Goal: Find specific page/section: Find specific page/section

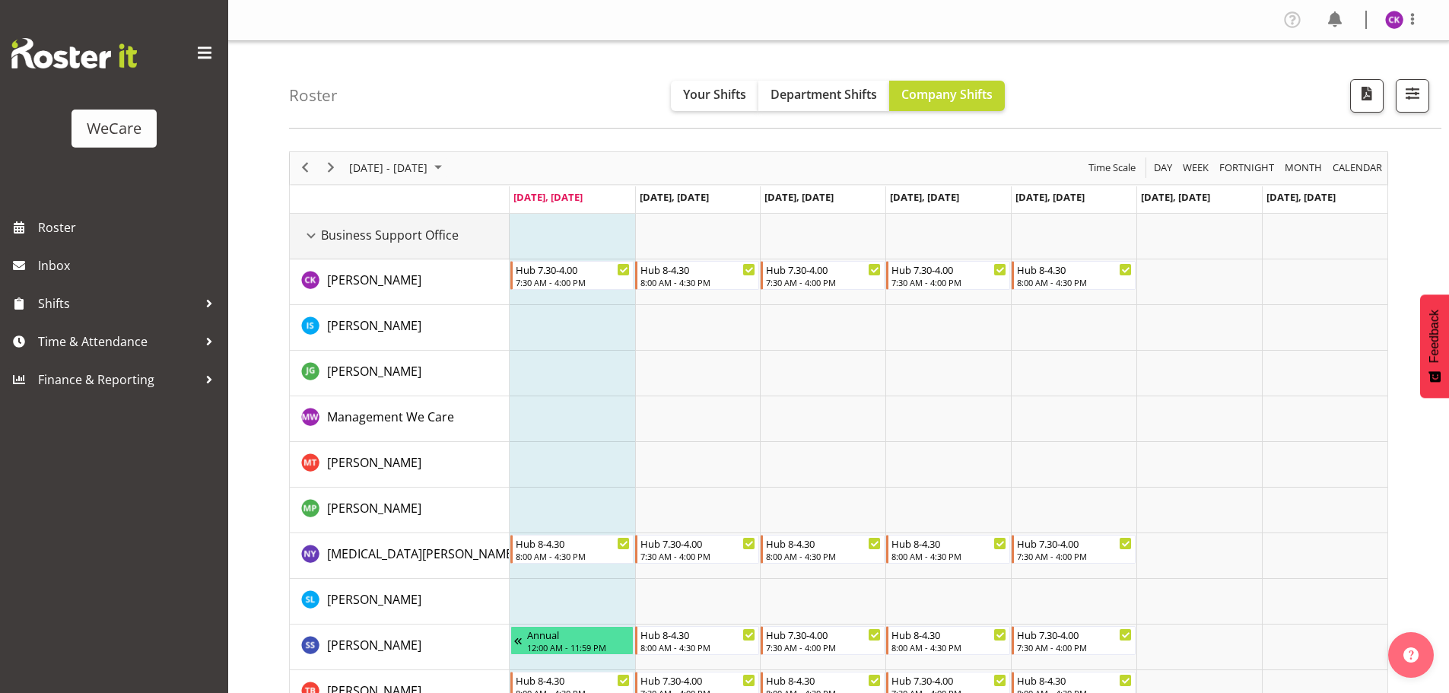
drag, startPoint x: 319, startPoint y: 230, endPoint x: 294, endPoint y: 217, distance: 27.6
click at [319, 230] on div "Business Support Office resource" at bounding box center [311, 236] width 20 height 20
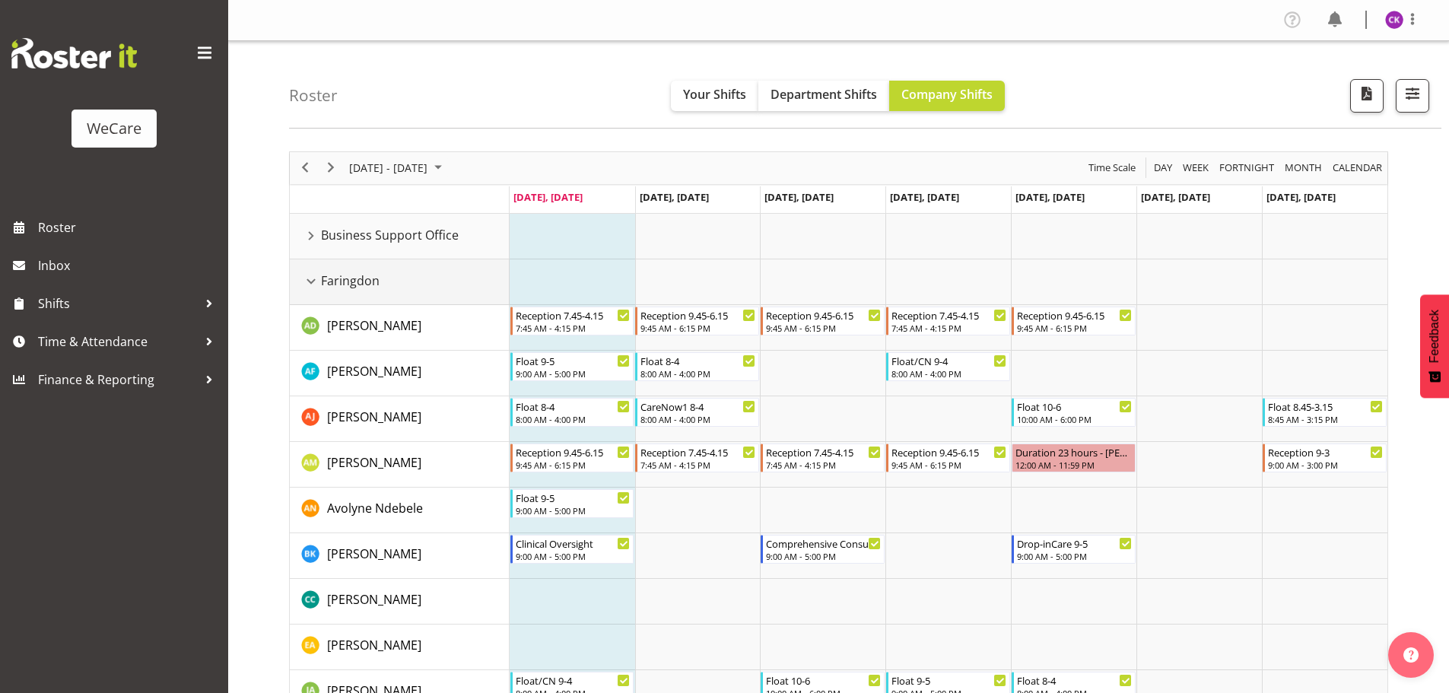
click at [305, 278] on div "Faringdon resource" at bounding box center [311, 281] width 20 height 20
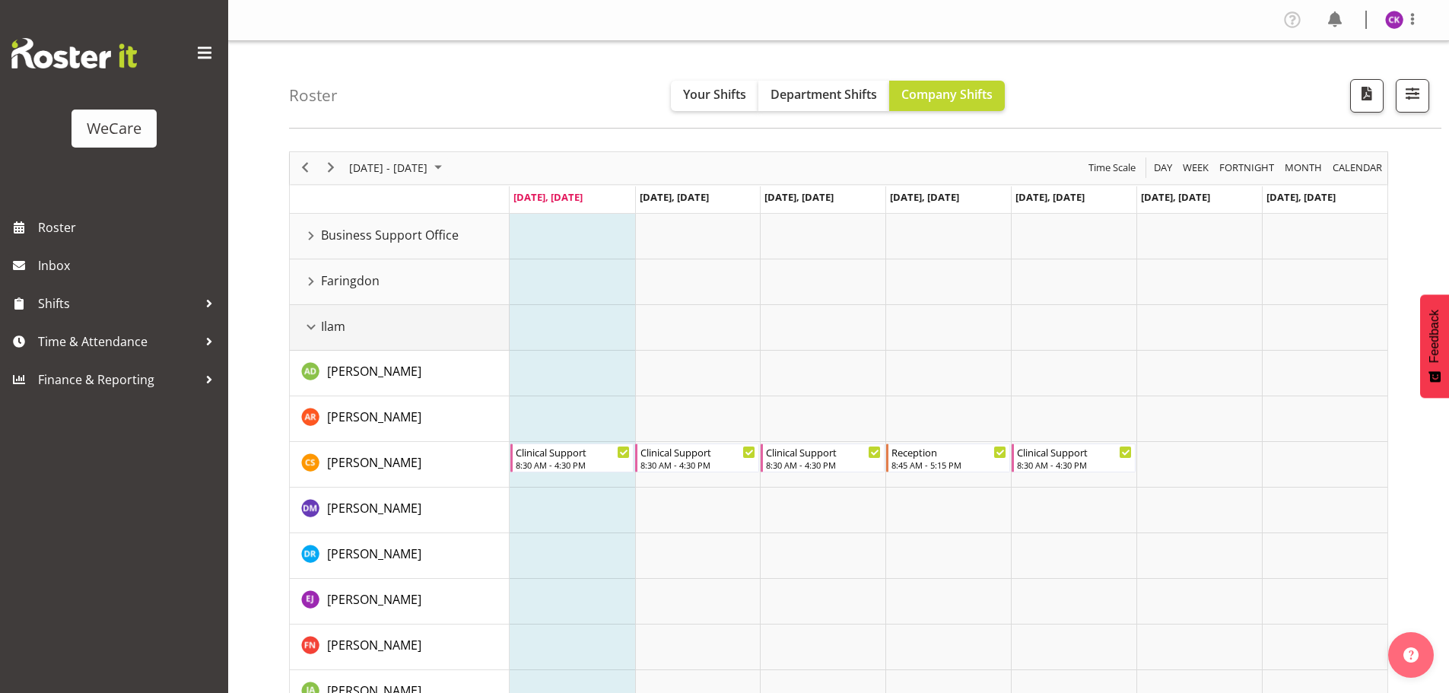
click at [305, 319] on div "Ilam resource" at bounding box center [311, 327] width 20 height 20
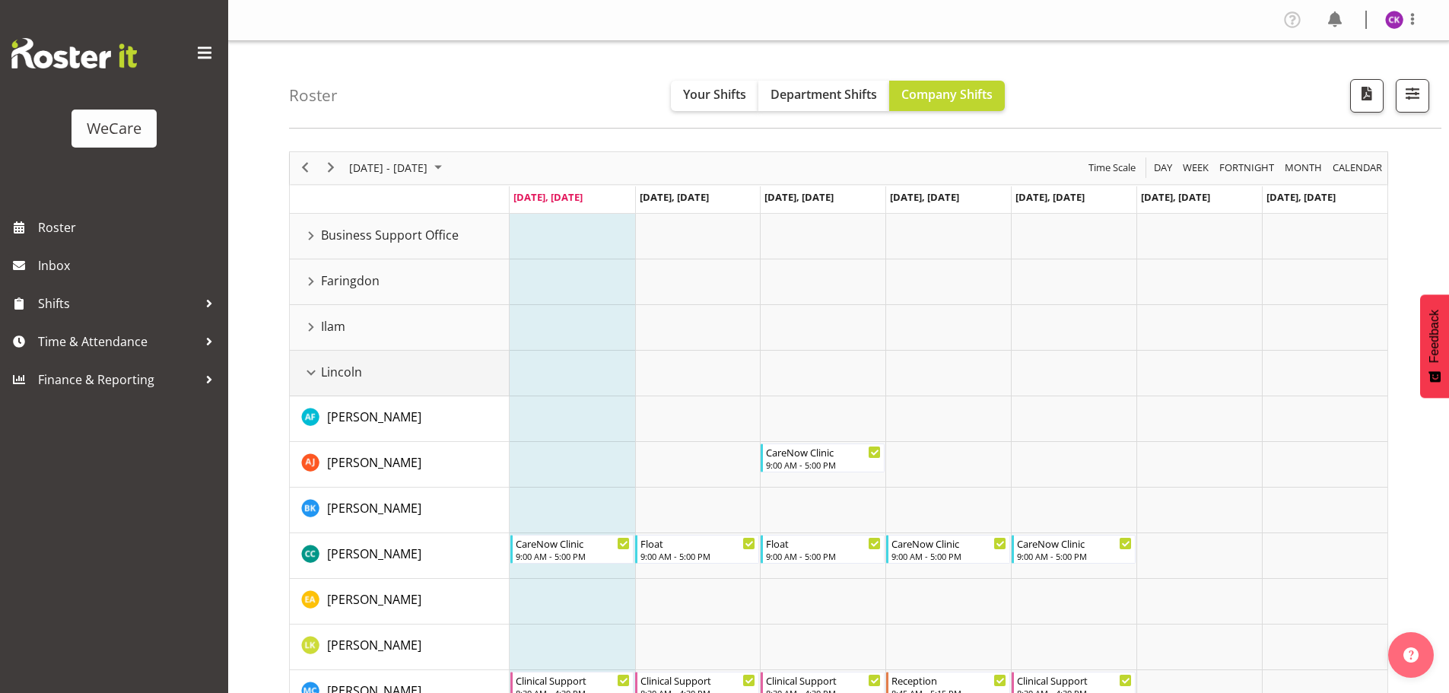
click at [303, 370] on div "Lincoln resource" at bounding box center [311, 373] width 20 height 20
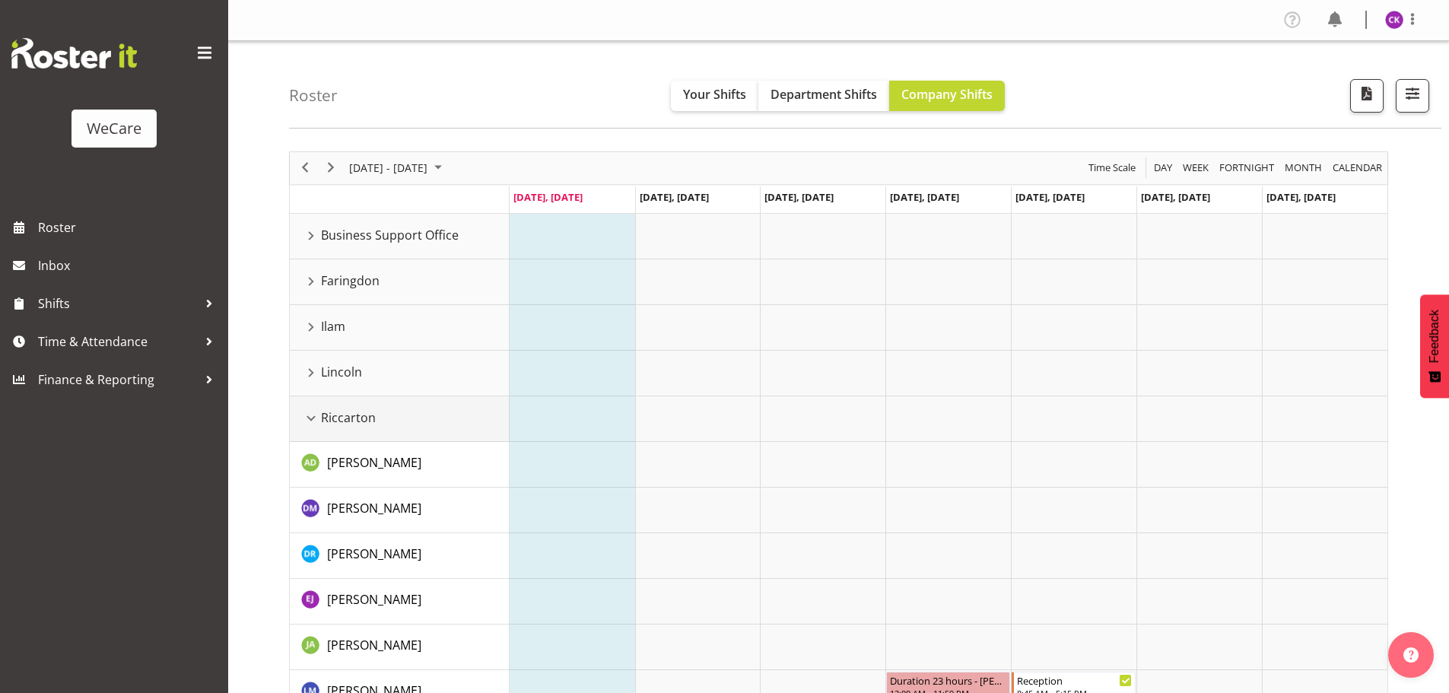
click at [311, 417] on div "Riccarton resource" at bounding box center [311, 418] width 20 height 20
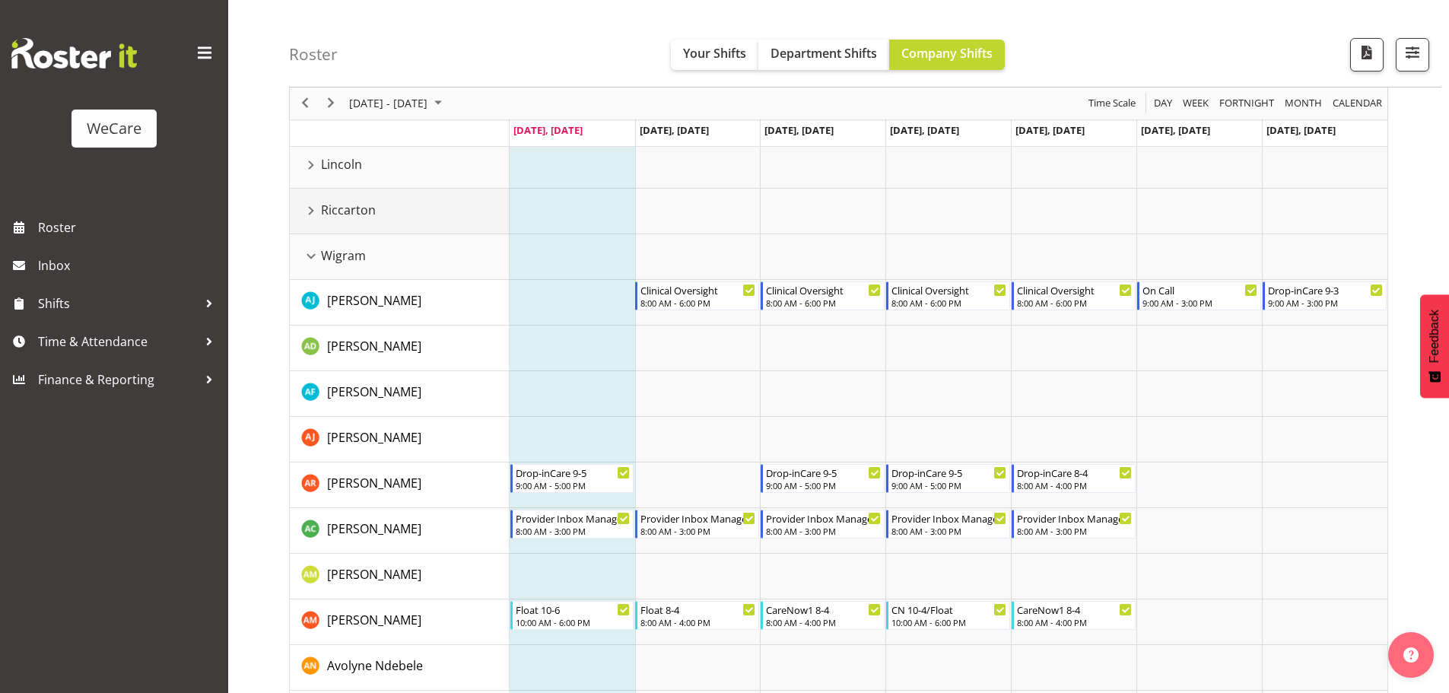
scroll to position [152, 0]
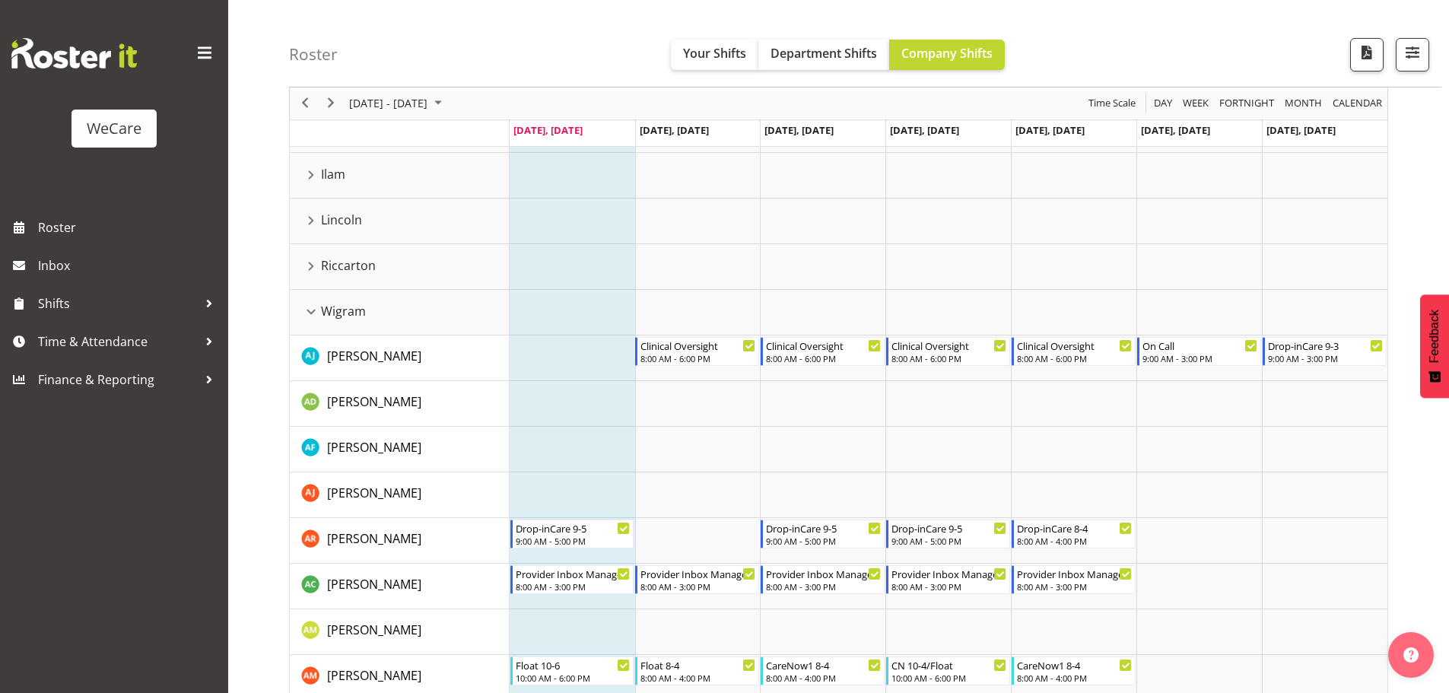
click at [424, 114] on div "[DATE] - [DATE]" at bounding box center [397, 103] width 107 height 32
click at [510, 141] on span "next month" at bounding box center [509, 141] width 27 height 27
click at [370, 222] on span "6" at bounding box center [365, 219] width 23 height 23
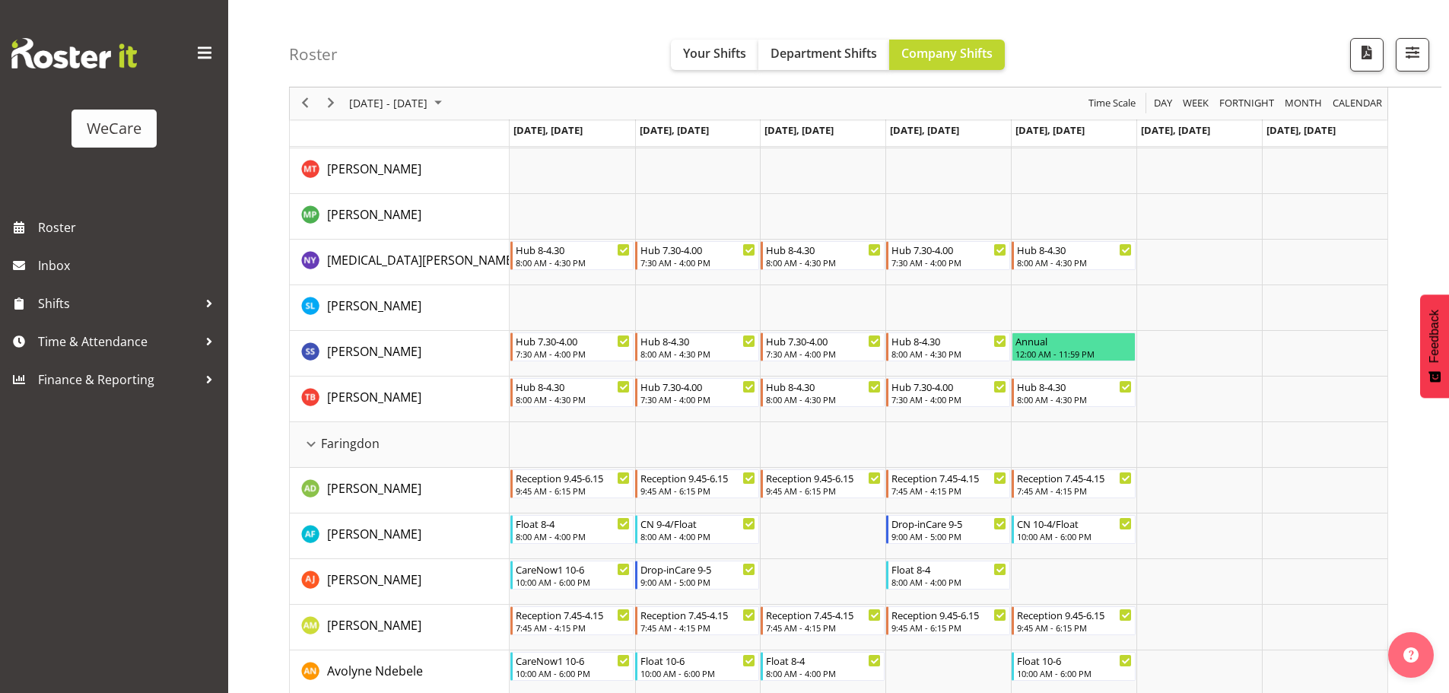
scroll to position [304, 0]
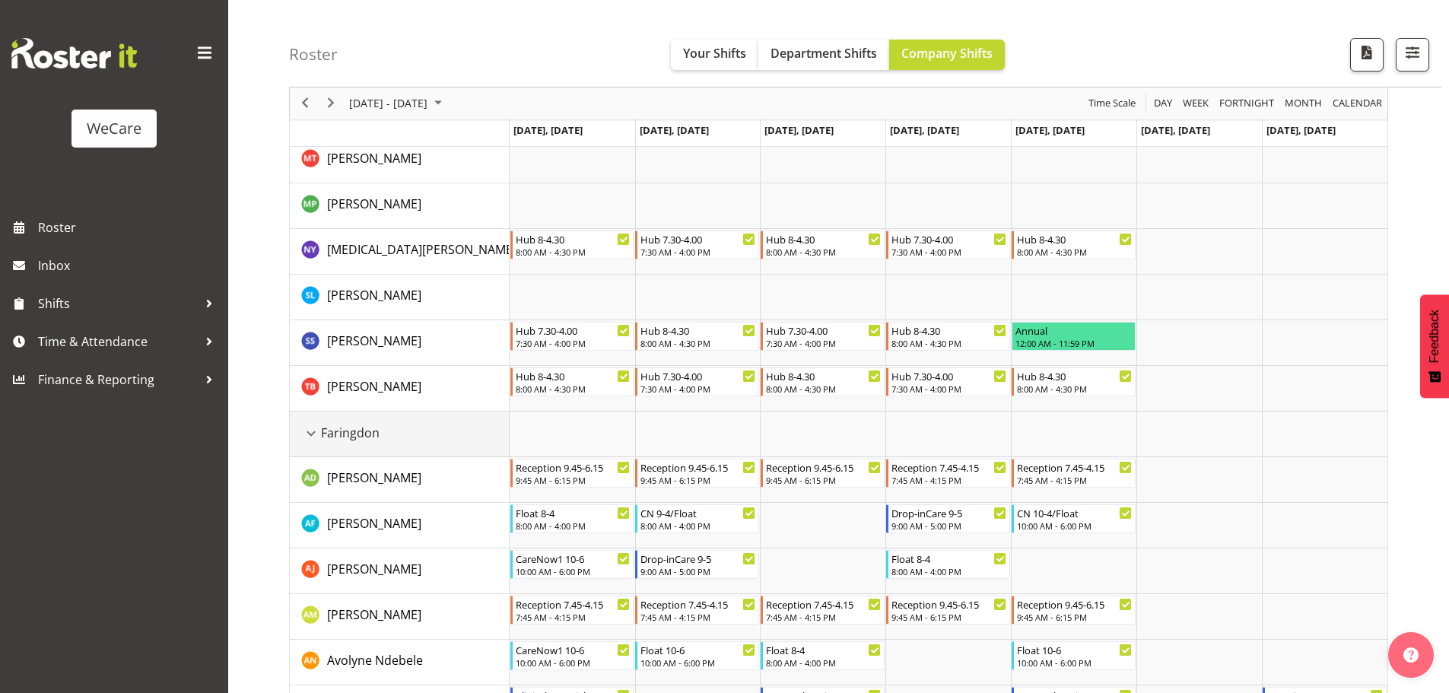
click at [316, 432] on div "Faringdon resource" at bounding box center [311, 434] width 20 height 20
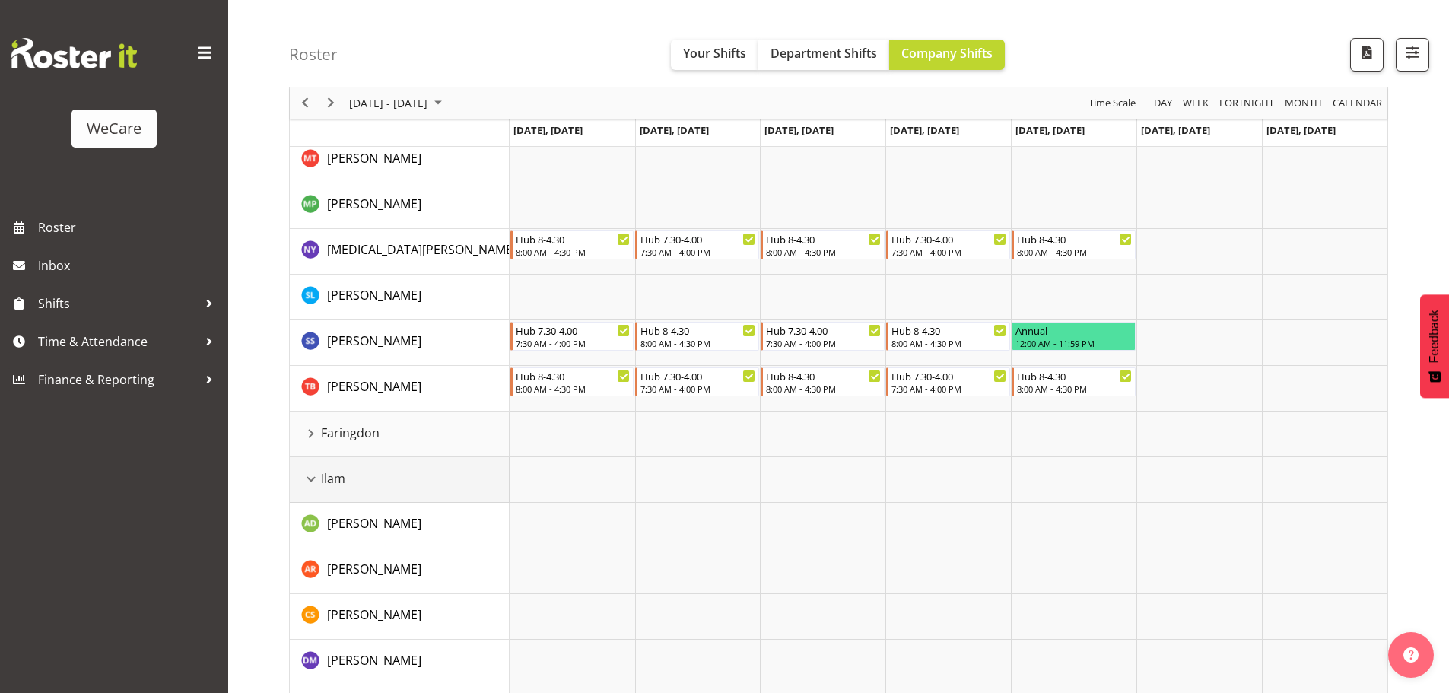
click at [308, 482] on div "Ilam resource" at bounding box center [311, 479] width 20 height 20
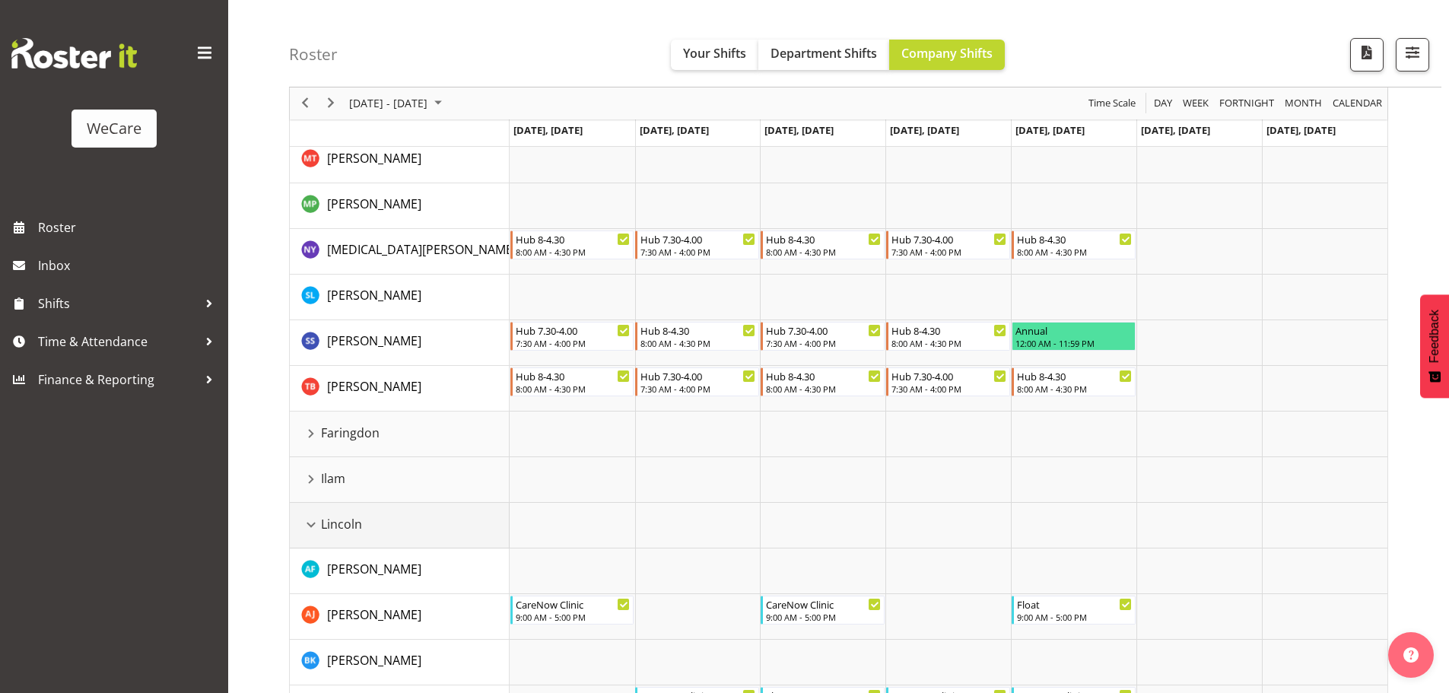
click at [315, 525] on div "Lincoln resource" at bounding box center [311, 525] width 20 height 20
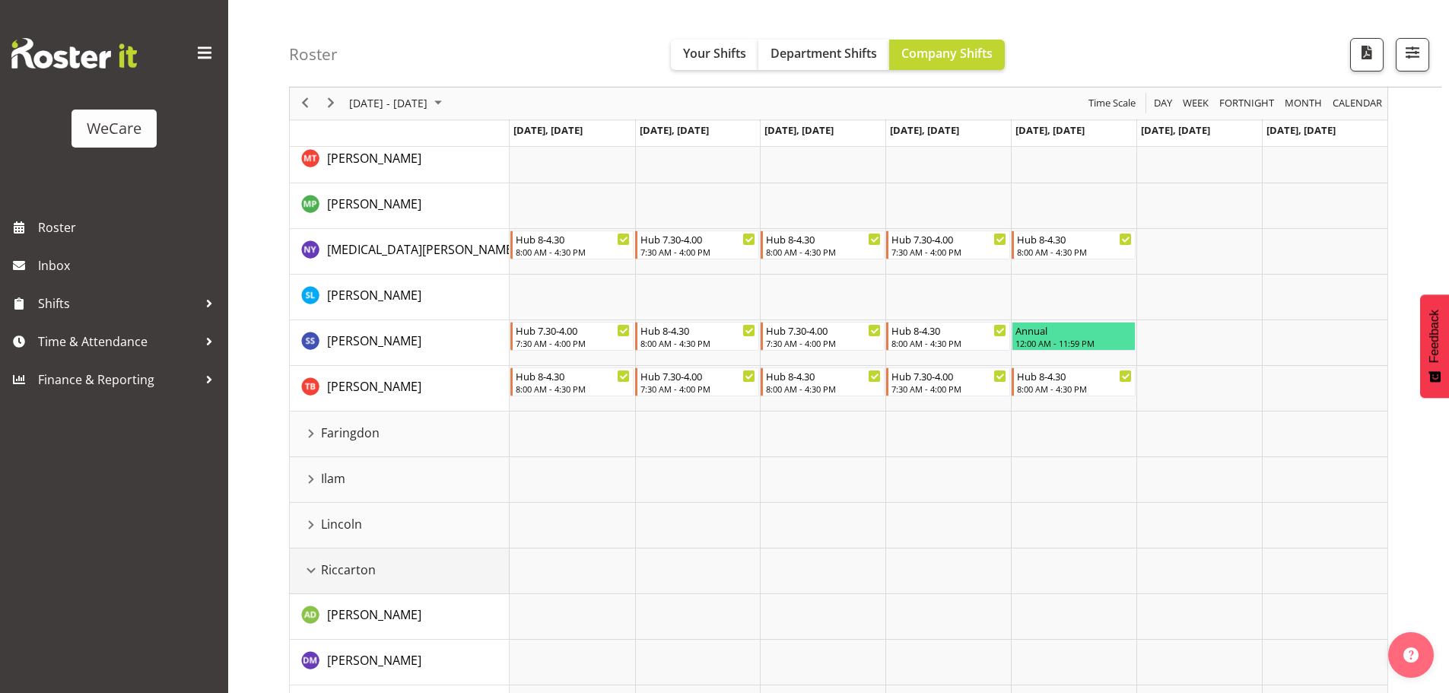
click at [311, 565] on div "Riccarton resource" at bounding box center [311, 570] width 20 height 20
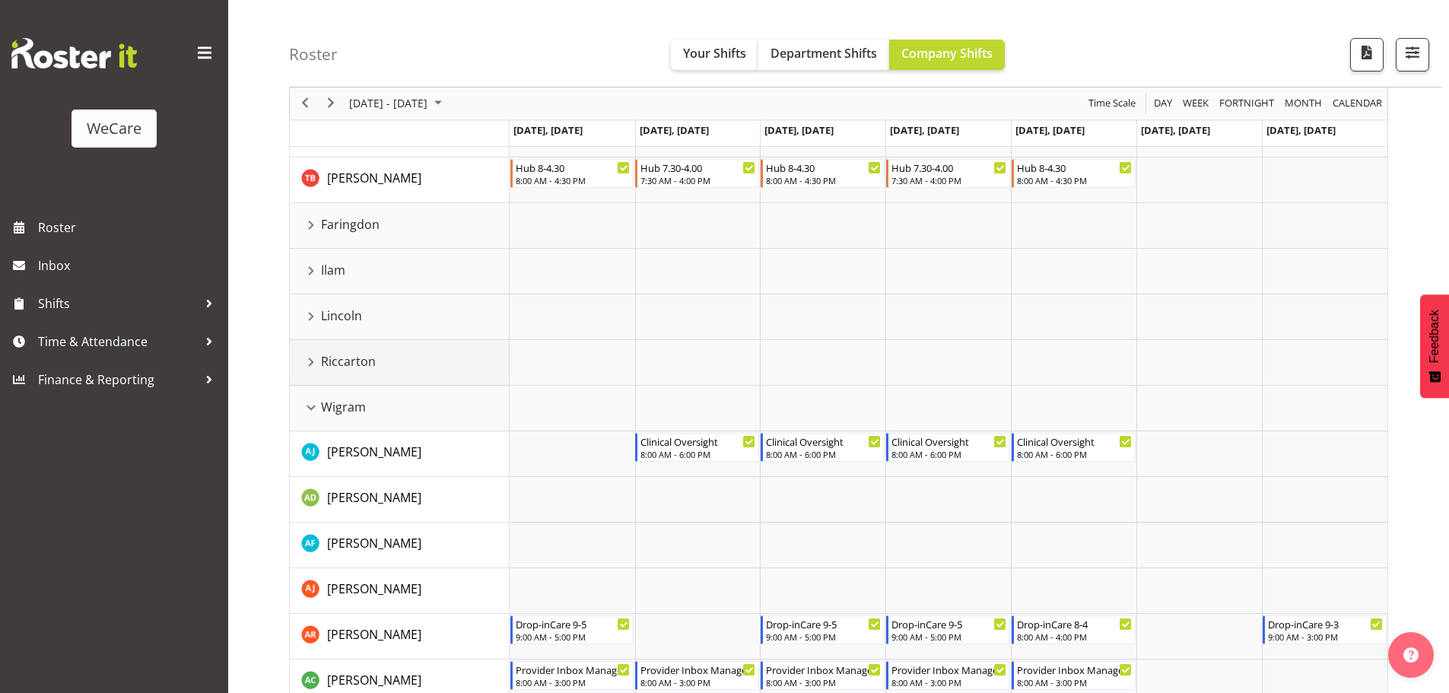
scroll to position [608, 0]
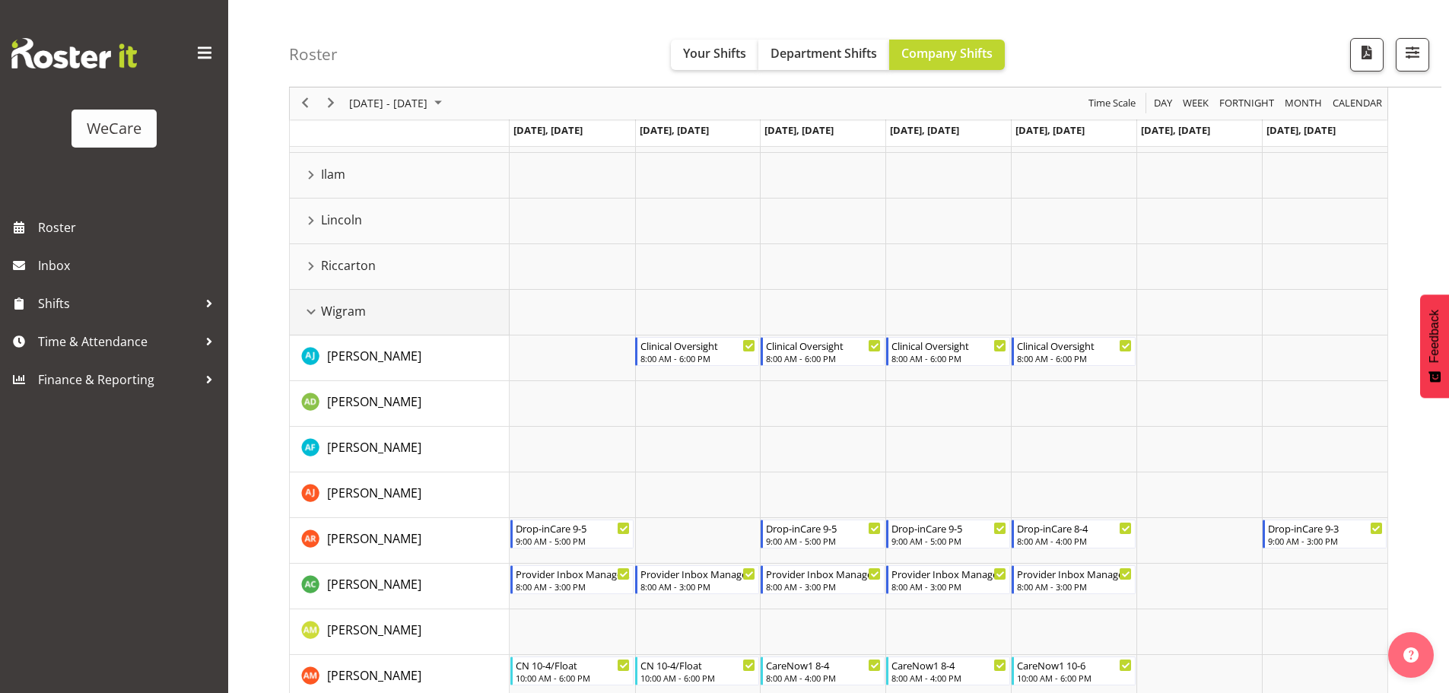
click at [312, 316] on div "Wigram resource" at bounding box center [311, 312] width 20 height 20
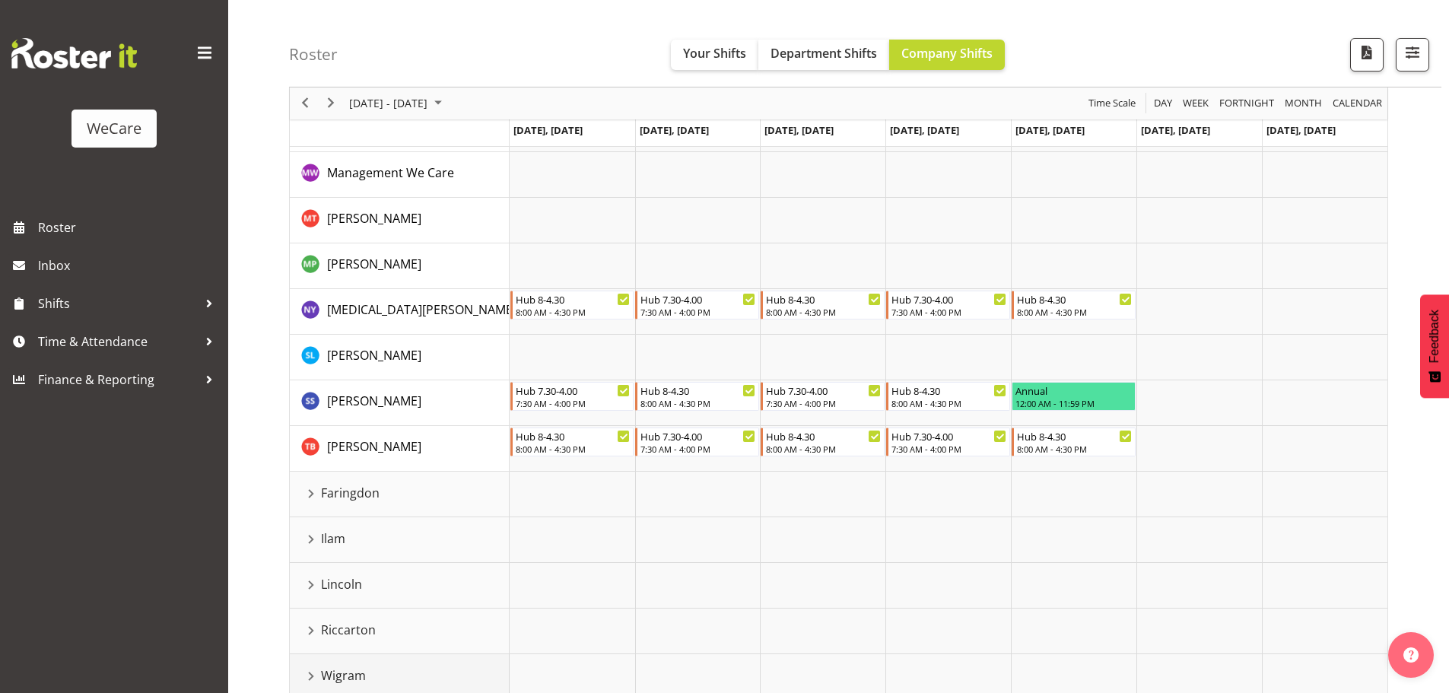
scroll to position [263, 0]
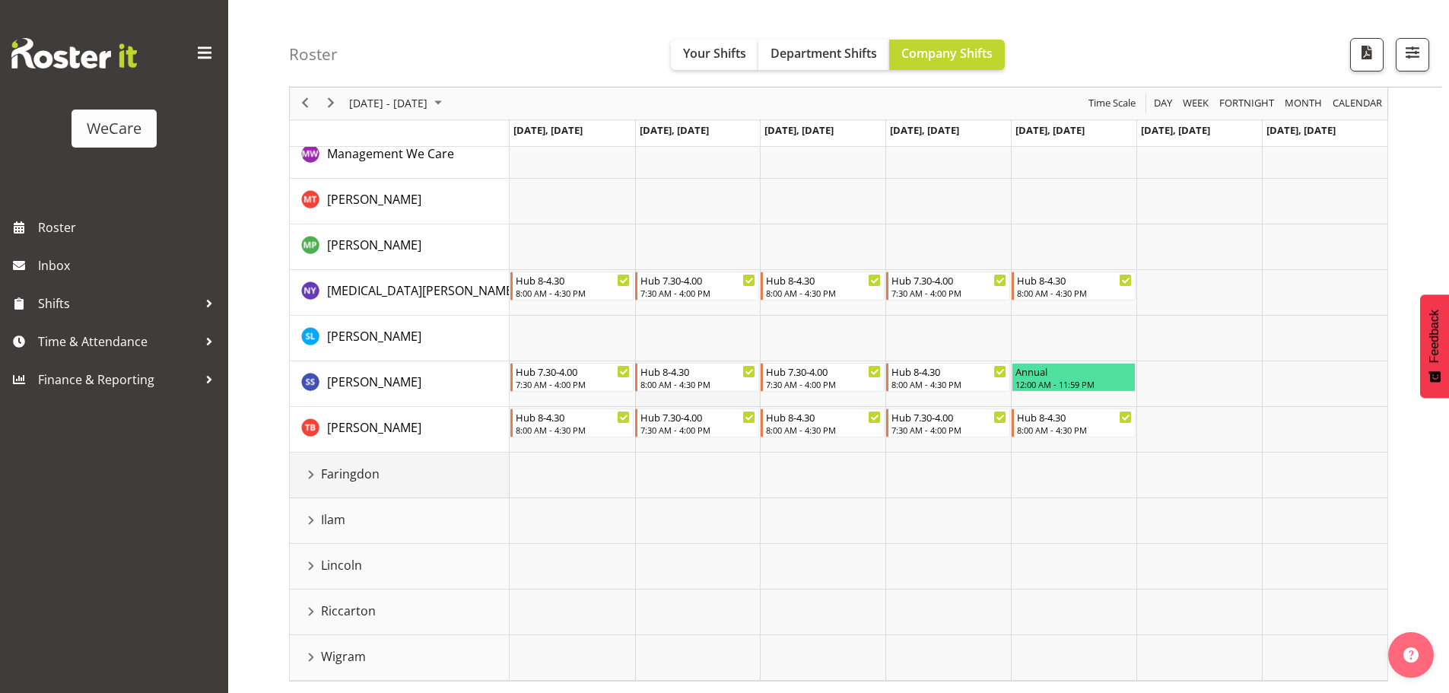
drag, startPoint x: 313, startPoint y: 474, endPoint x: 716, endPoint y: 405, distance: 409.7
click at [313, 474] on div "Faringdon resource" at bounding box center [311, 475] width 20 height 20
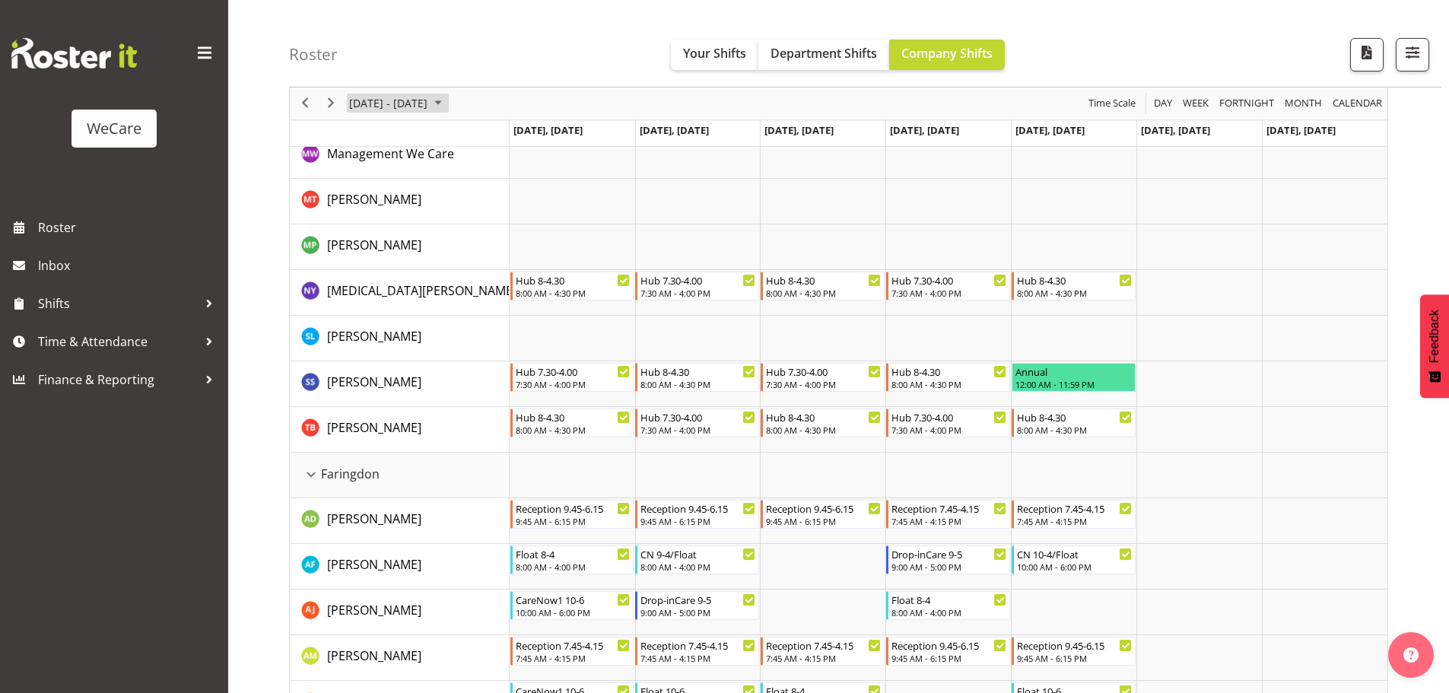
click at [429, 98] on span "[DATE] - [DATE]" at bounding box center [388, 103] width 81 height 19
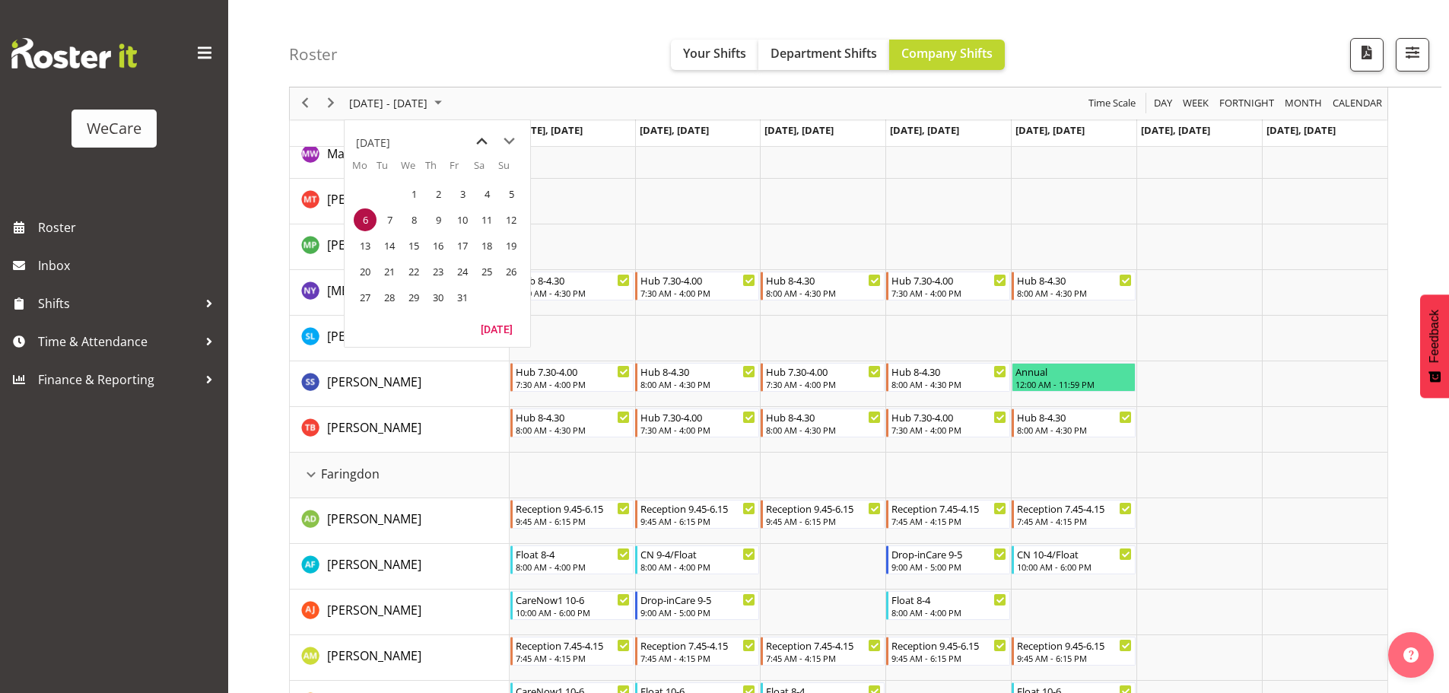
click at [476, 135] on span "previous month" at bounding box center [481, 141] width 27 height 27
click at [366, 266] on span "22" at bounding box center [365, 271] width 23 height 23
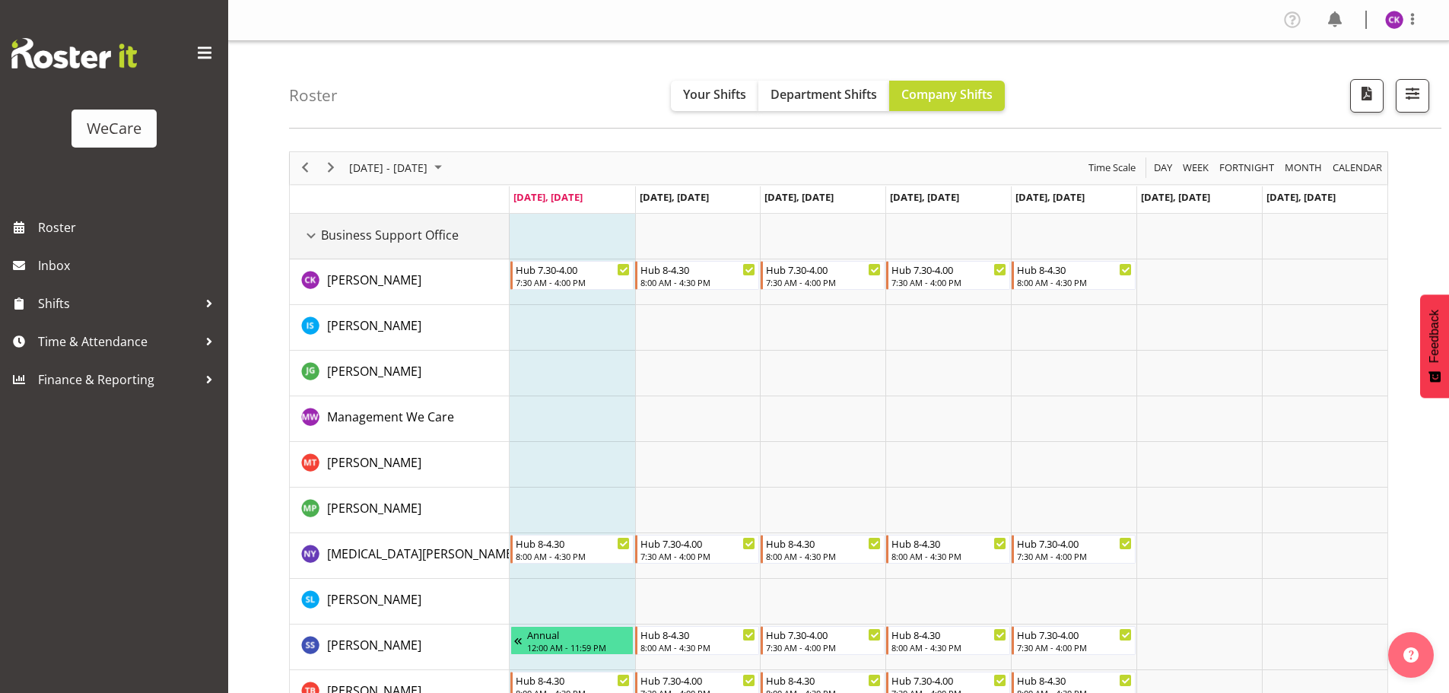
click at [306, 236] on div "Business Support Office resource" at bounding box center [311, 236] width 20 height 20
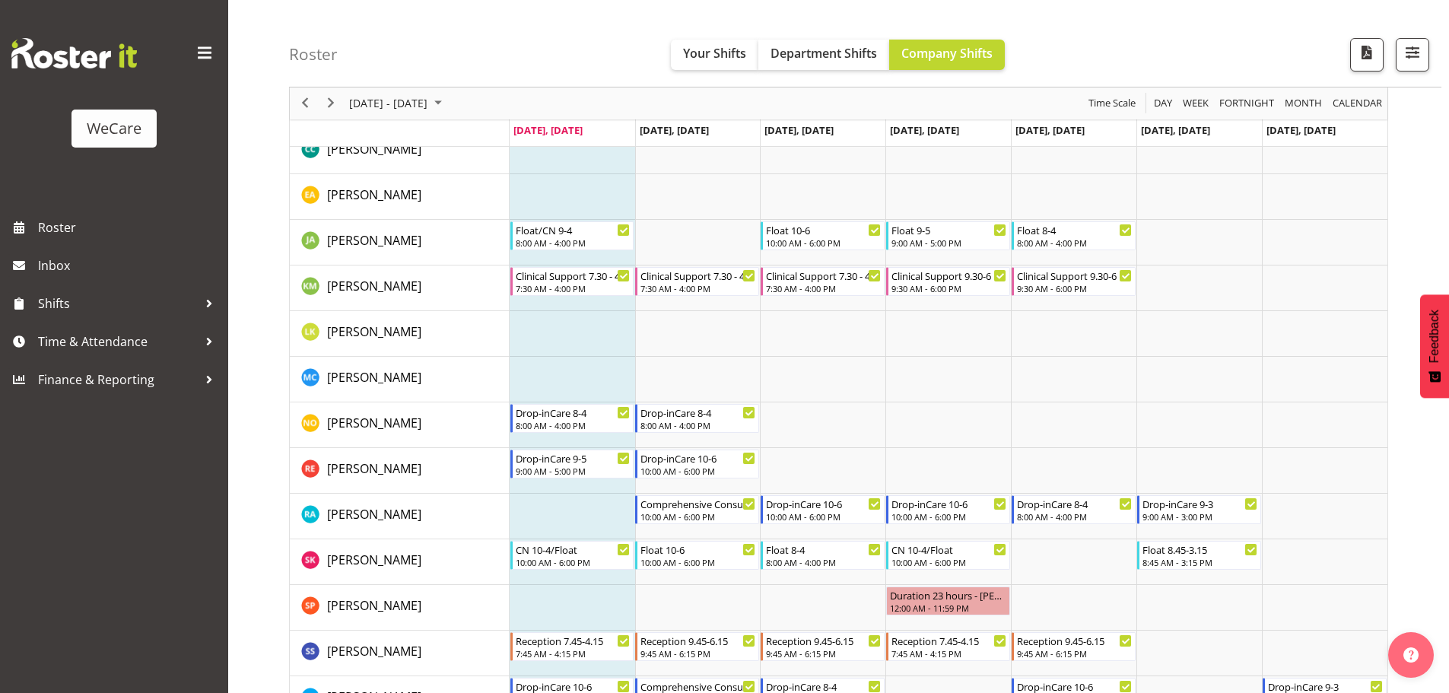
scroll to position [684, 0]
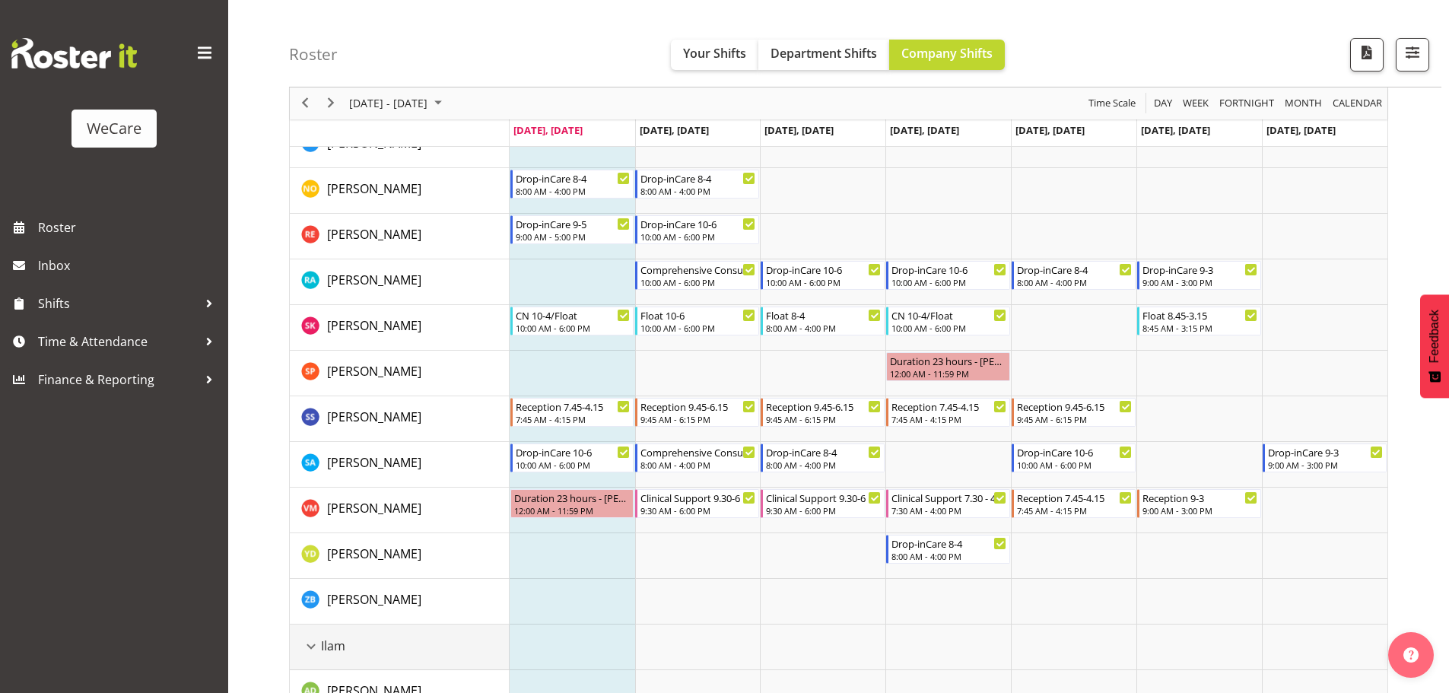
click at [310, 651] on div "Ilam resource" at bounding box center [311, 646] width 20 height 20
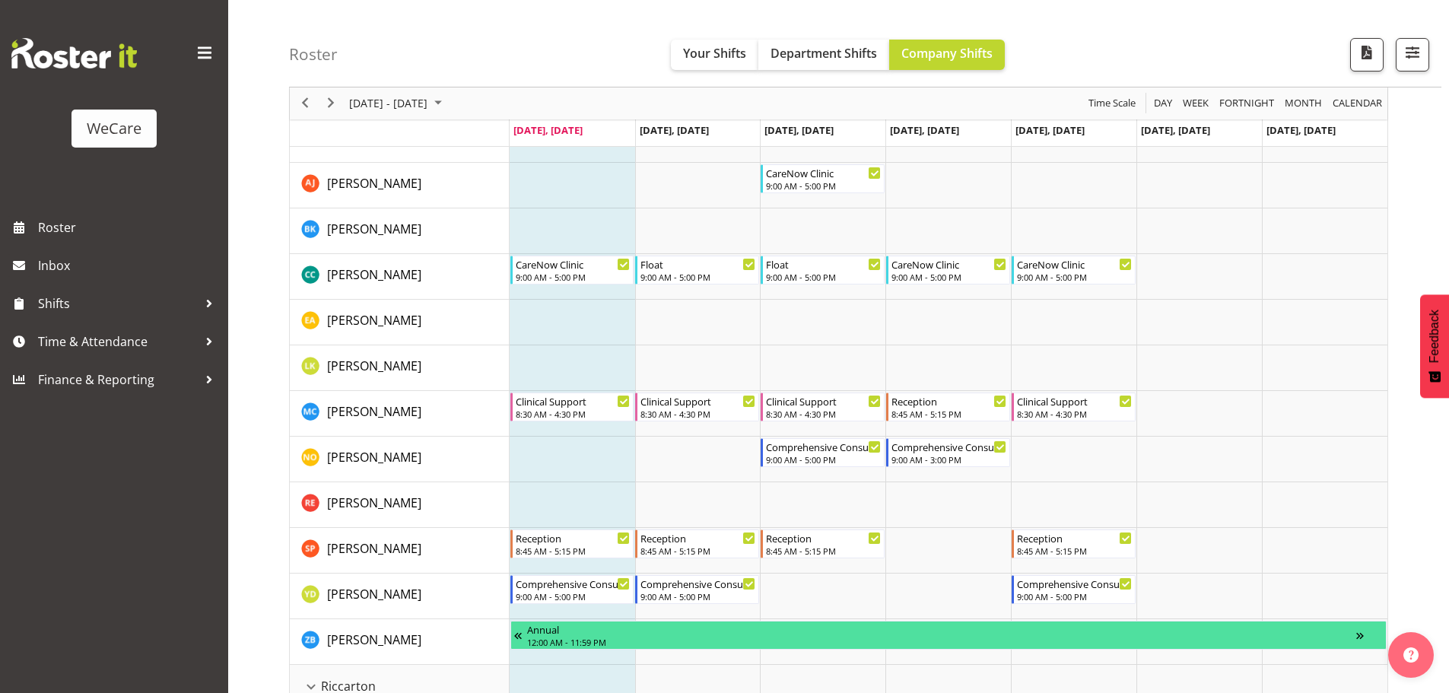
scroll to position [1369, 0]
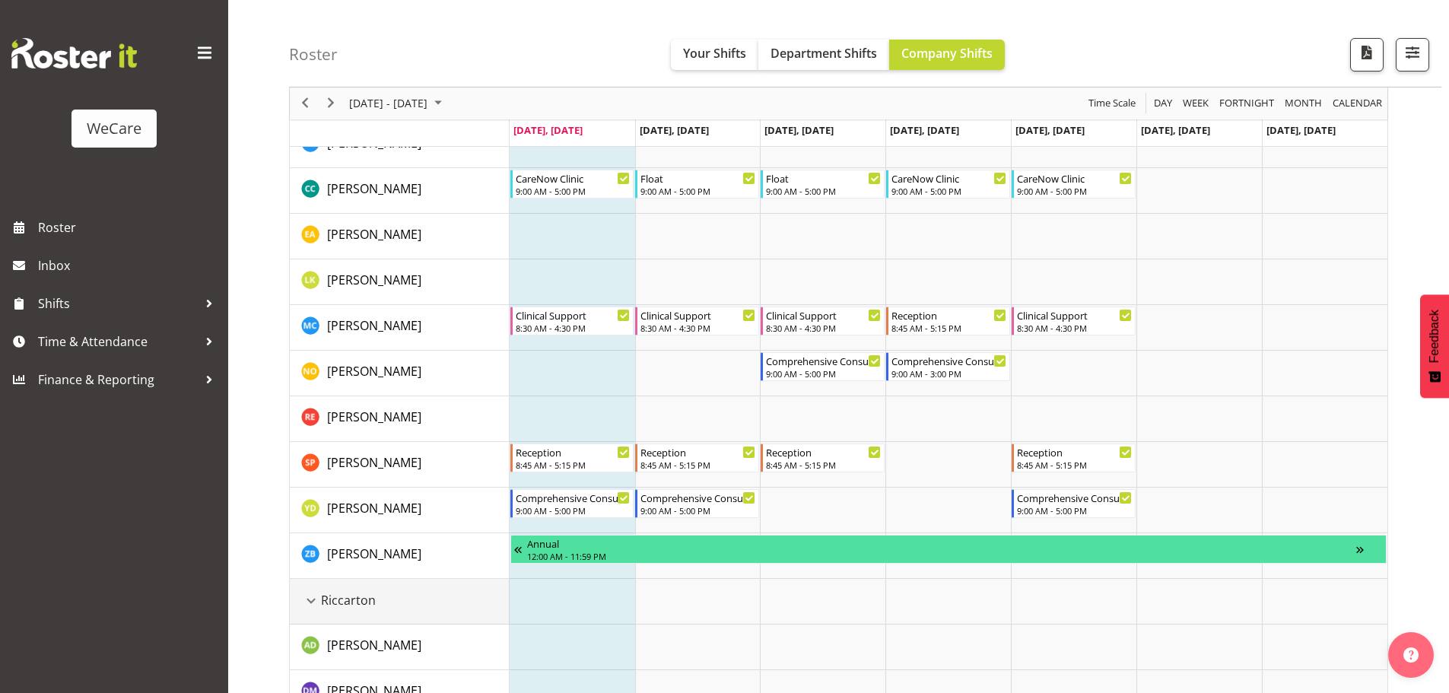
click at [313, 595] on div "Riccarton resource" at bounding box center [311, 601] width 20 height 20
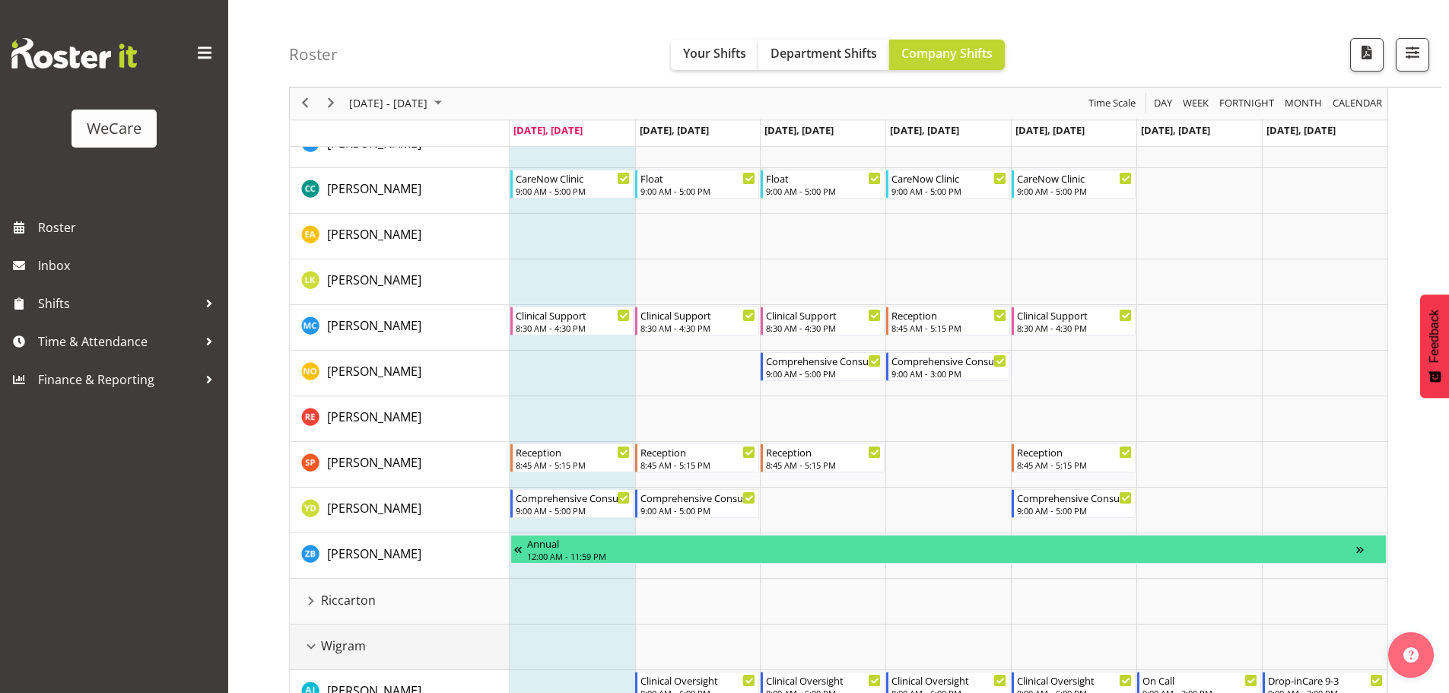
click at [316, 645] on div "Wigram resource" at bounding box center [311, 646] width 20 height 20
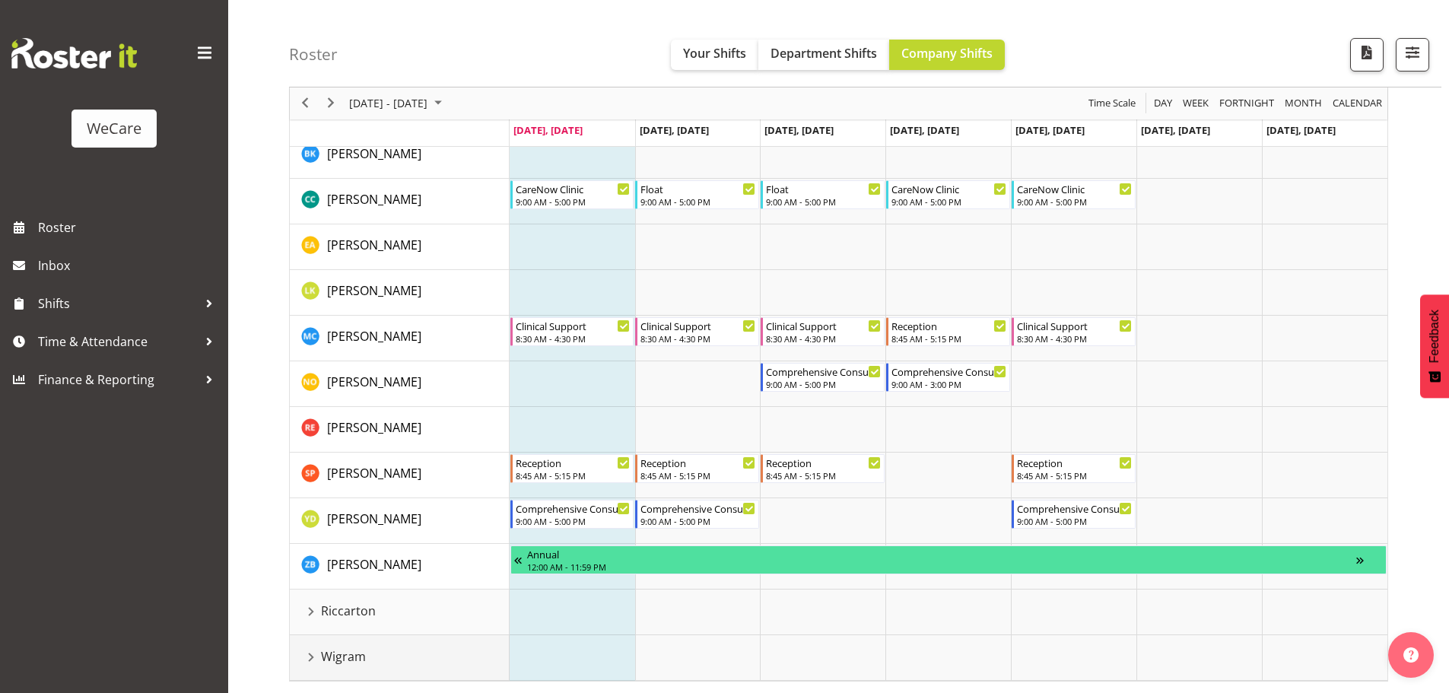
scroll to position [1358, 0]
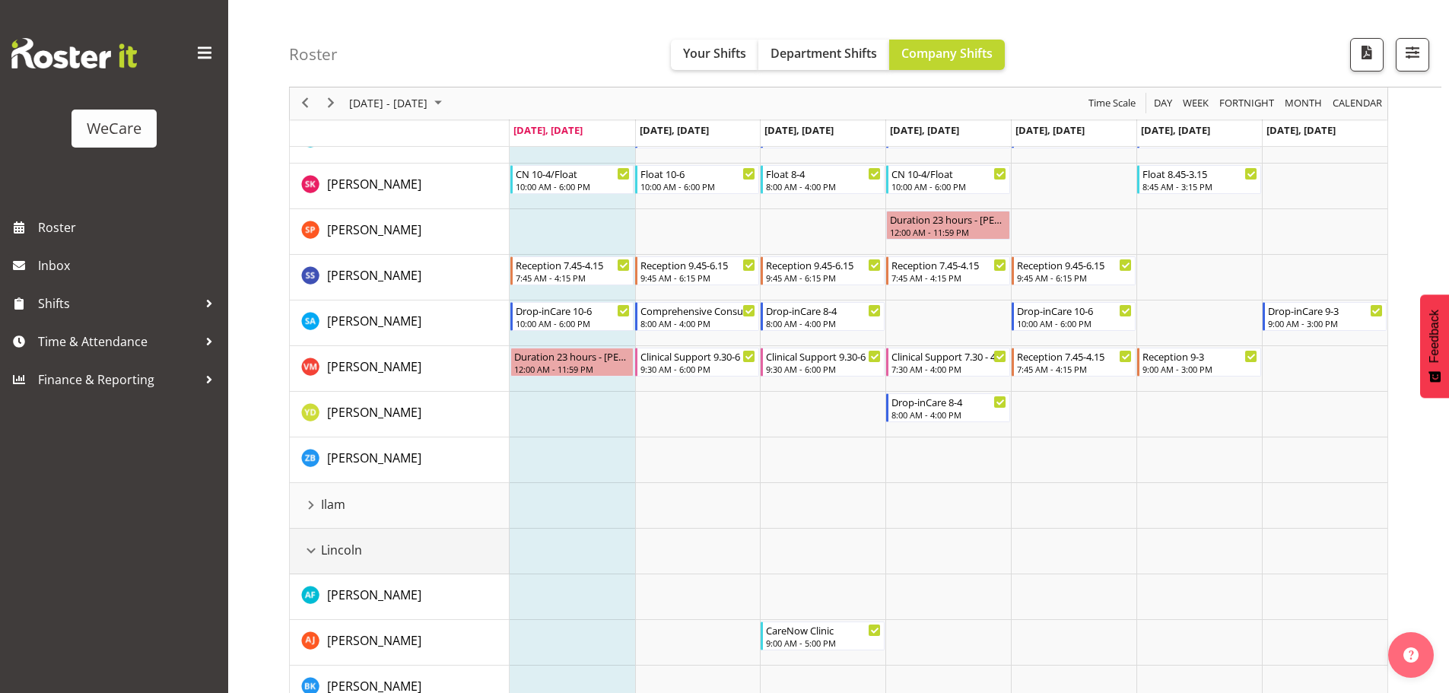
click at [314, 552] on div "Lincoln resource" at bounding box center [311, 551] width 20 height 20
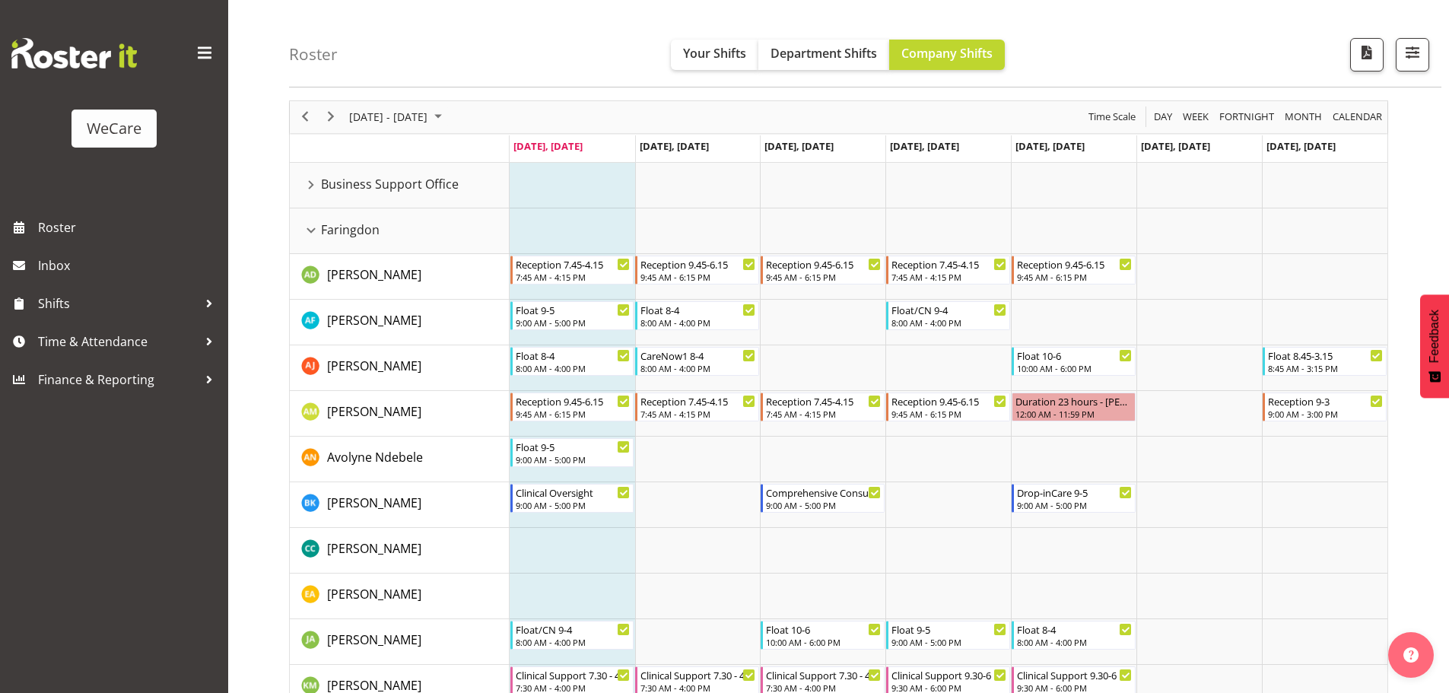
scroll to position [76, 0]
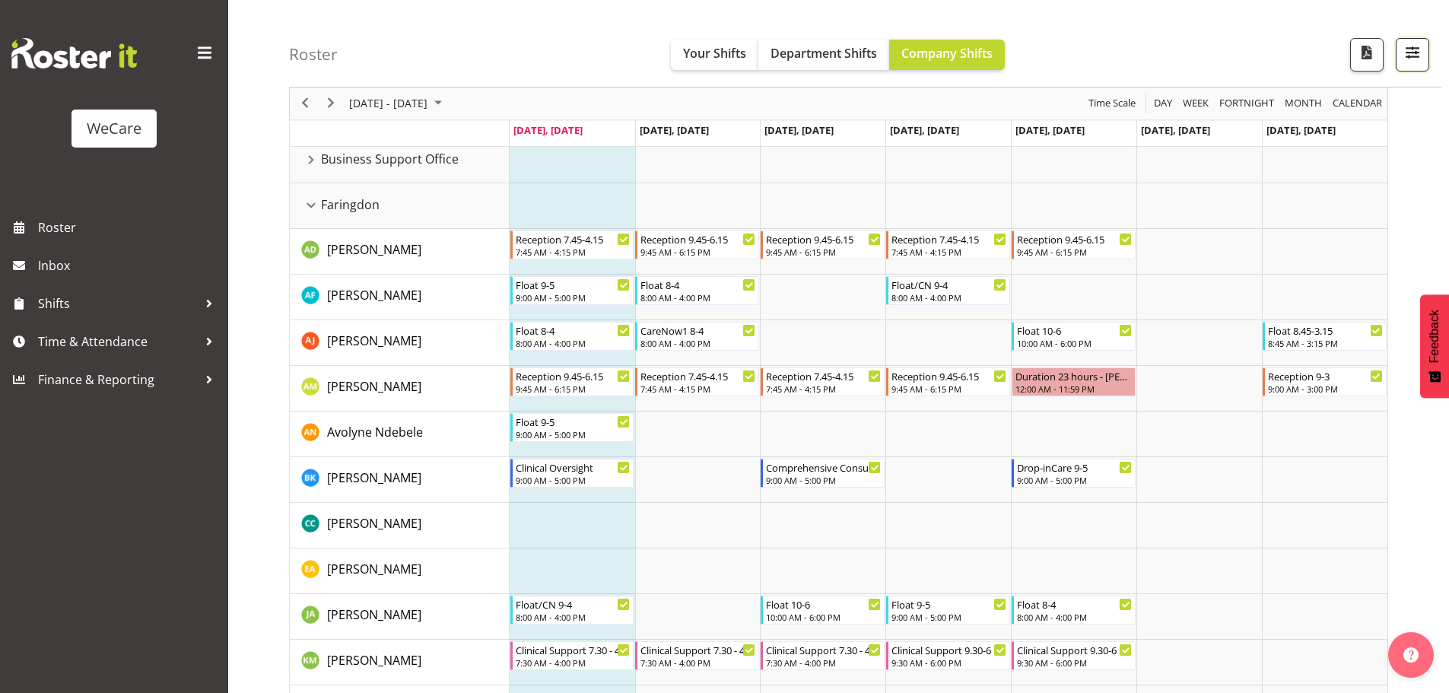
click at [1418, 51] on span "button" at bounding box center [1412, 53] width 20 height 20
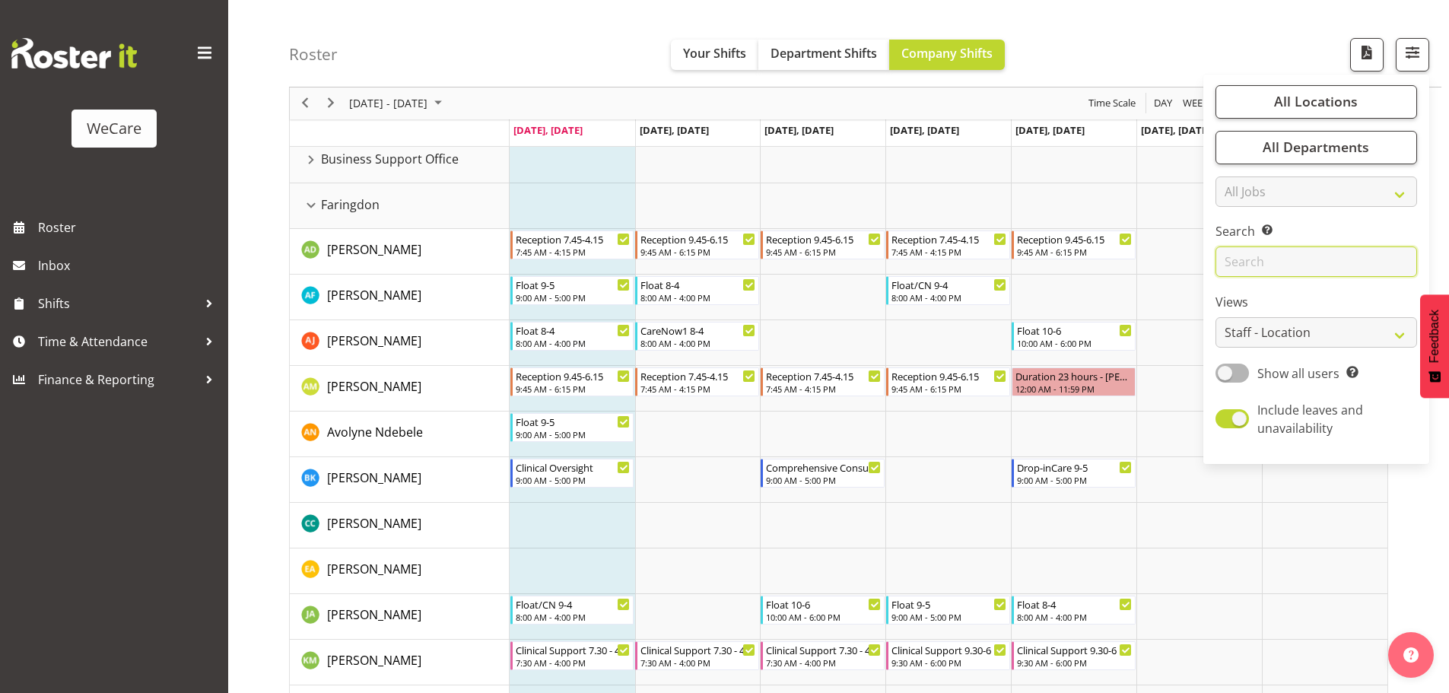
click at [1292, 267] on input "text" at bounding box center [1316, 262] width 202 height 30
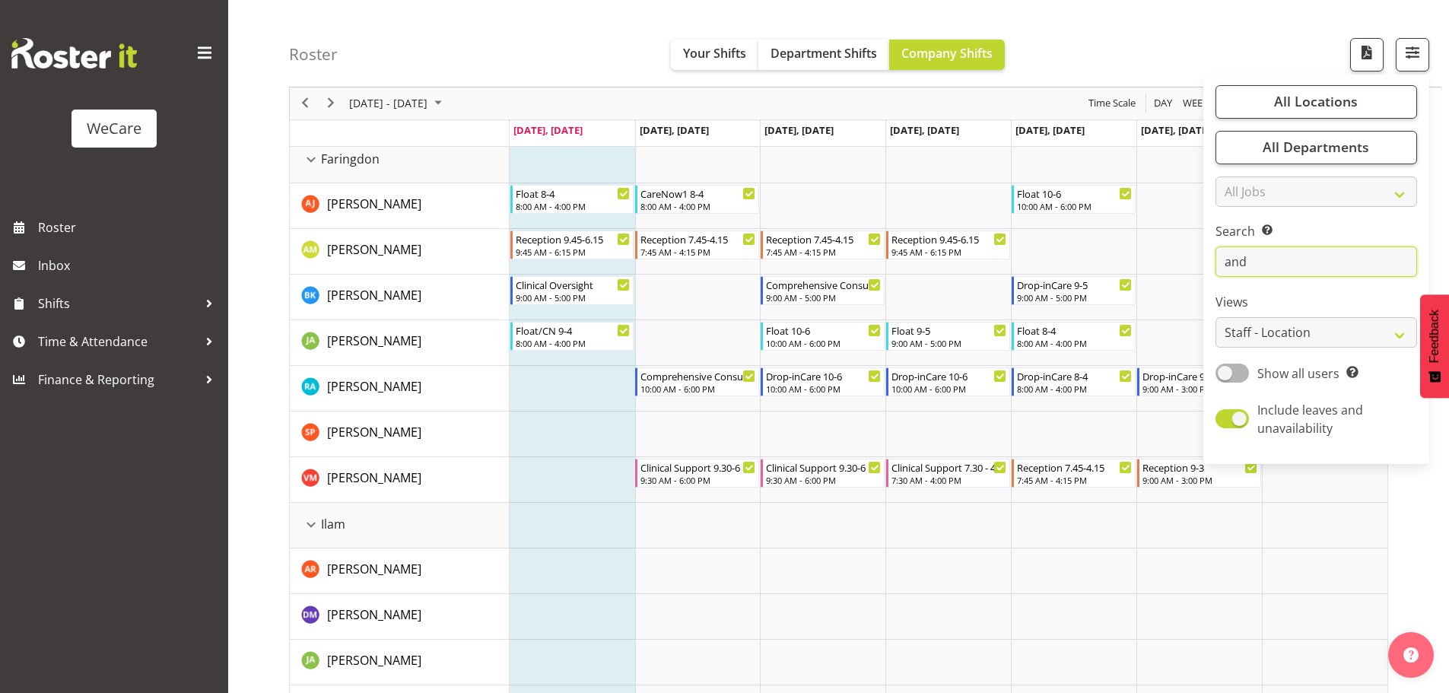
scroll to position [56, 0]
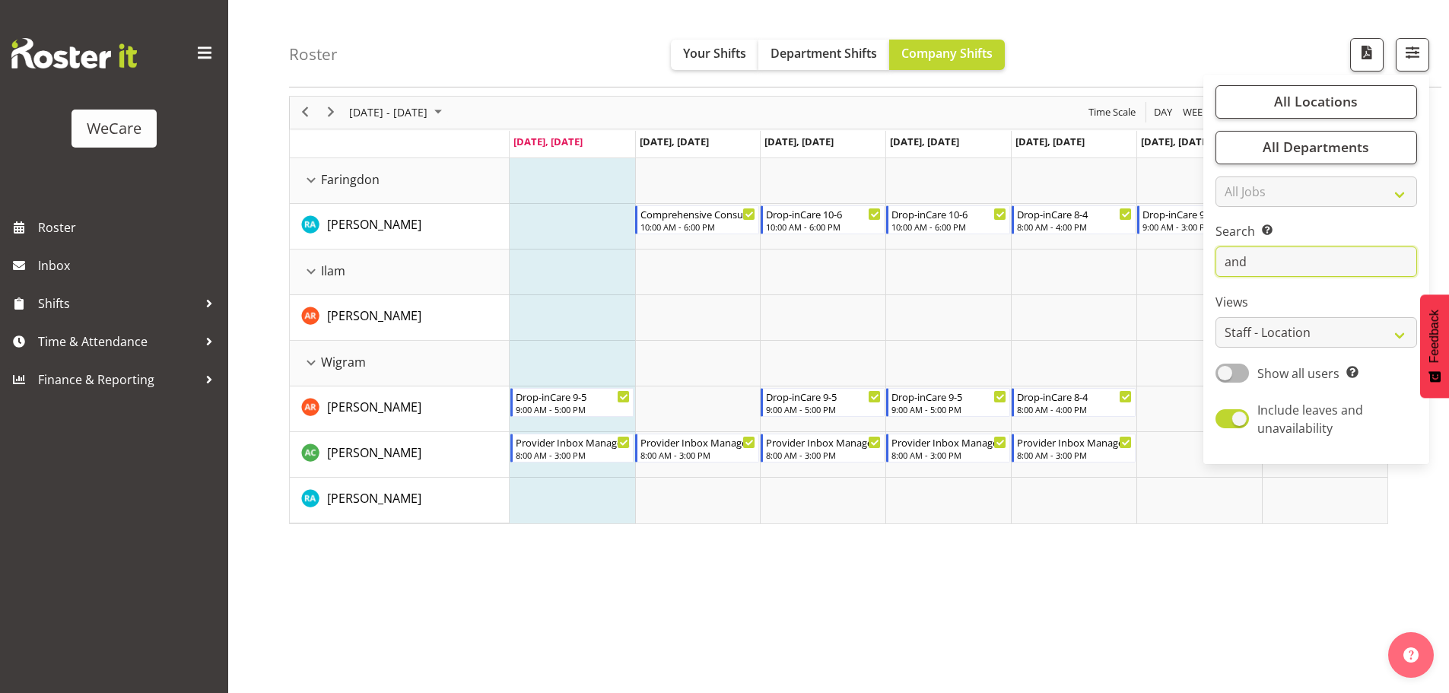
click at [1270, 265] on input "and" at bounding box center [1316, 262] width 202 height 30
type input "a"
